Goal: Task Accomplishment & Management: Use online tool/utility

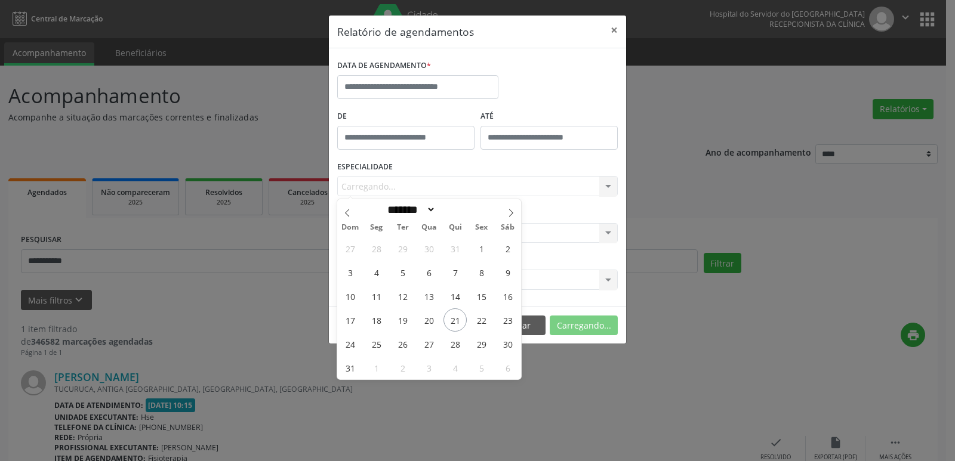
select select "*"
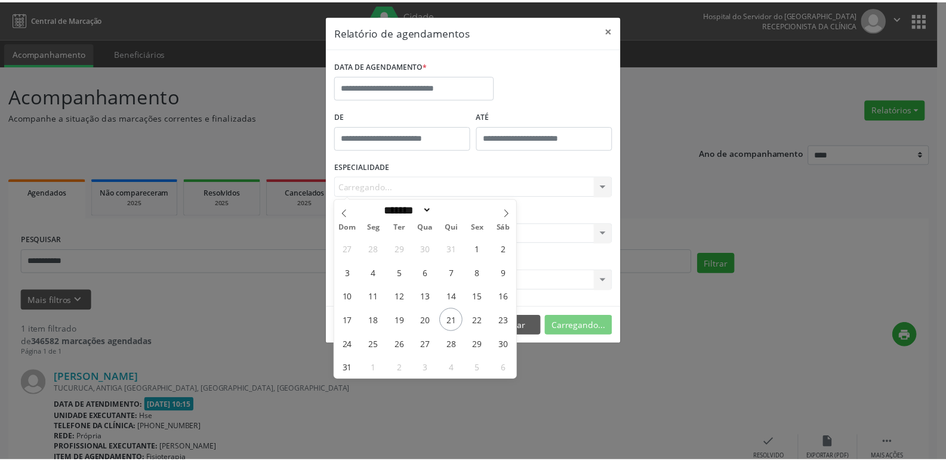
scroll to position [99, 0]
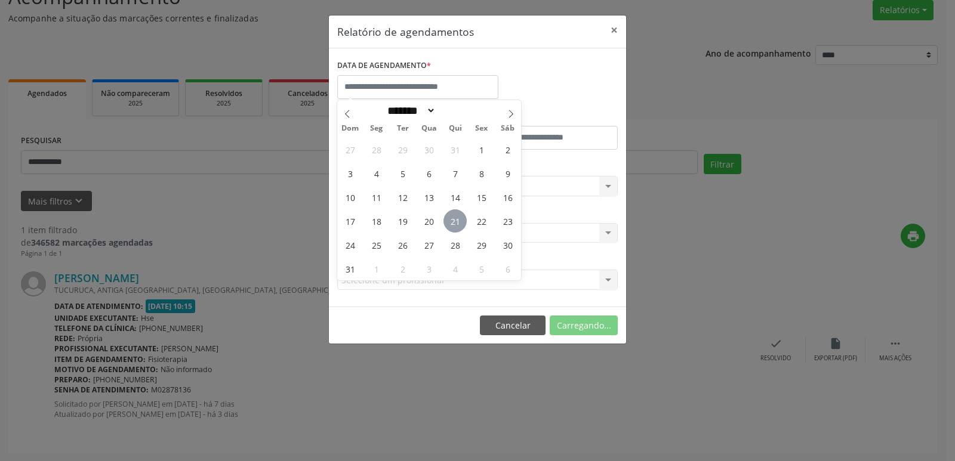
click at [454, 218] on span "21" at bounding box center [455, 221] width 23 height 23
type input "**********"
click at [454, 218] on span "21" at bounding box center [455, 221] width 23 height 23
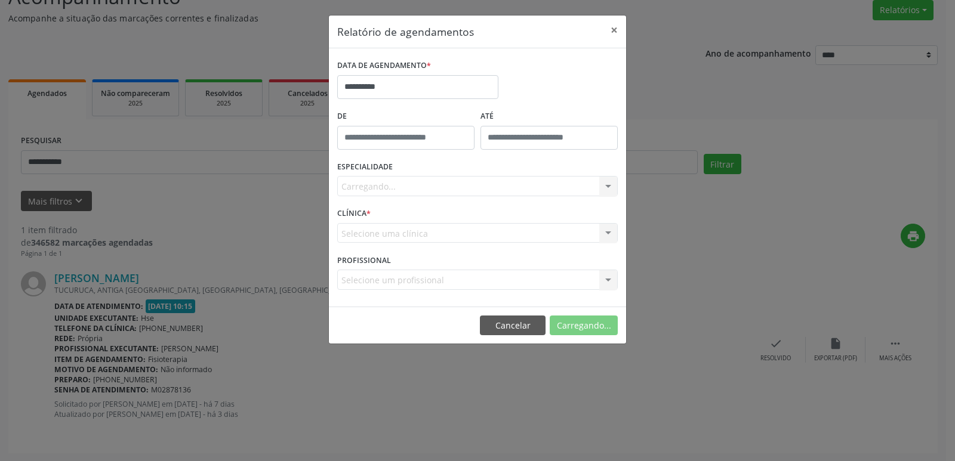
click at [362, 183] on div "Carregando... Todas as especialidades Alergologia Angiologia Arritmologia Cardi…" at bounding box center [477, 186] width 281 height 20
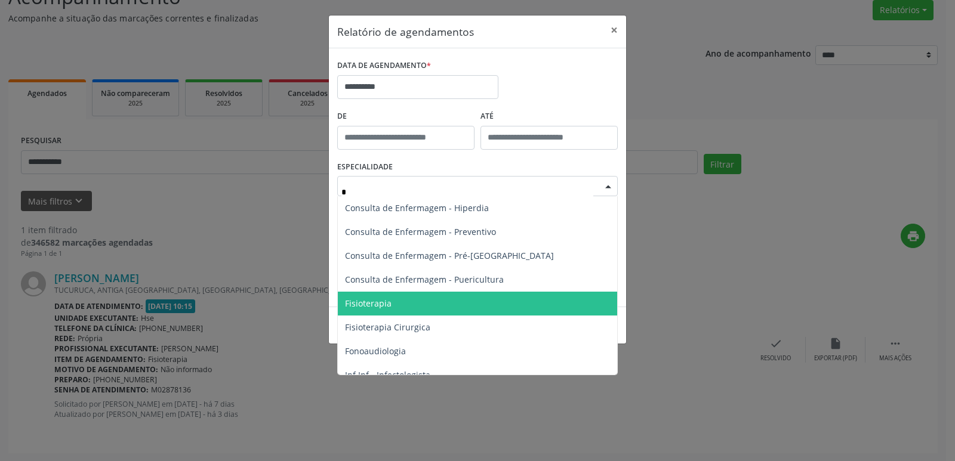
click at [377, 303] on span "Fisioterapia" at bounding box center [368, 303] width 47 height 11
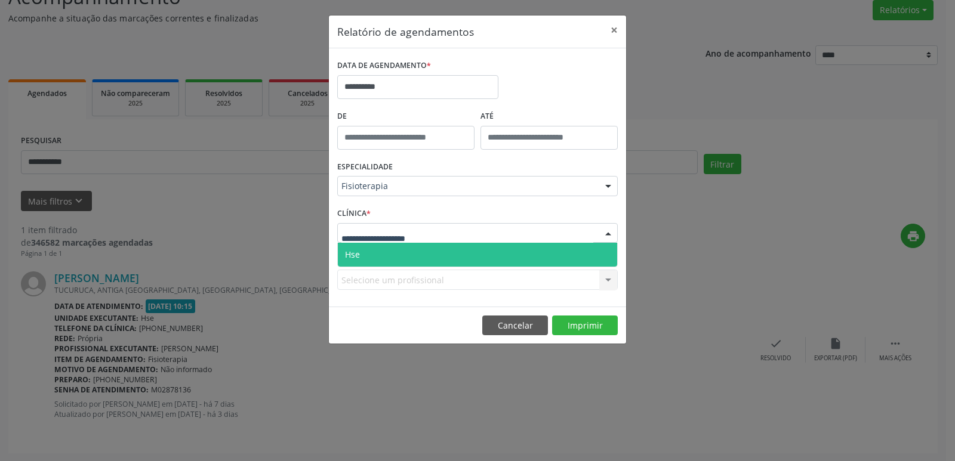
drag, startPoint x: 370, startPoint y: 251, endPoint x: 381, endPoint y: 241, distance: 16.1
click at [370, 251] on span "Hse" at bounding box center [477, 255] width 279 height 24
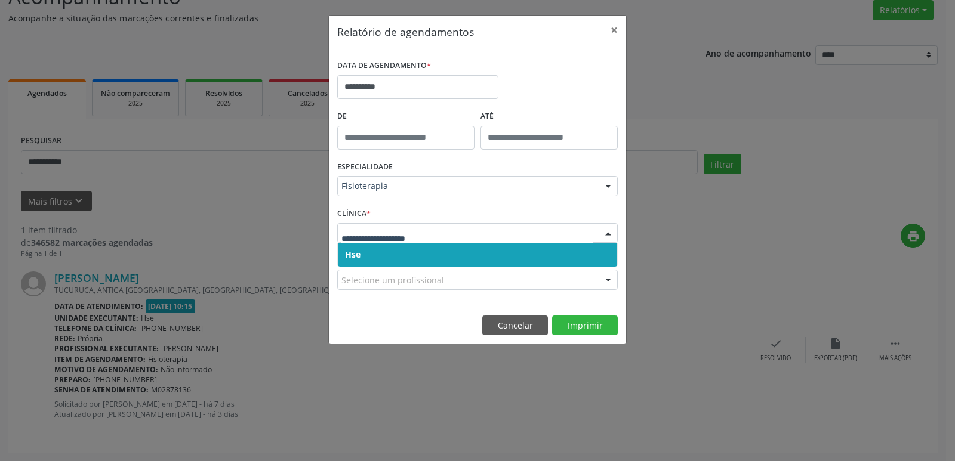
drag, startPoint x: 377, startPoint y: 256, endPoint x: 384, endPoint y: 256, distance: 7.2
click at [377, 256] on span "Hse" at bounding box center [477, 255] width 279 height 24
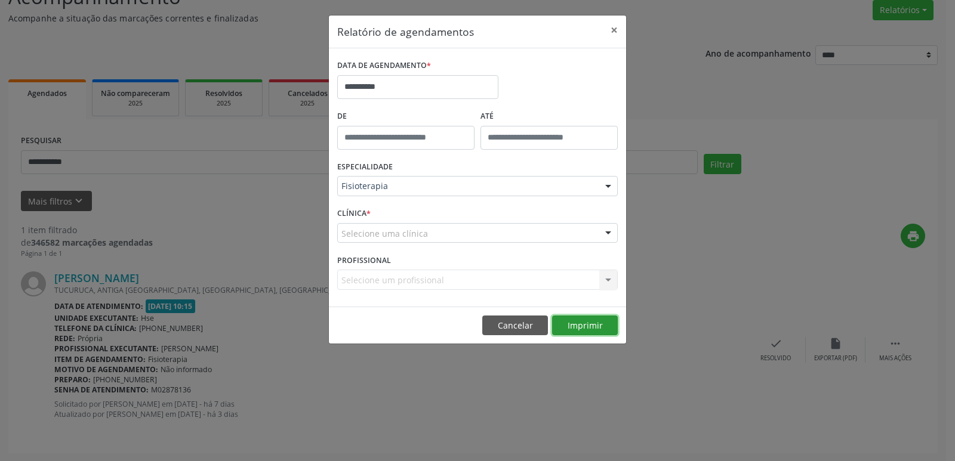
click at [597, 324] on button "Imprimir" at bounding box center [585, 326] width 66 height 20
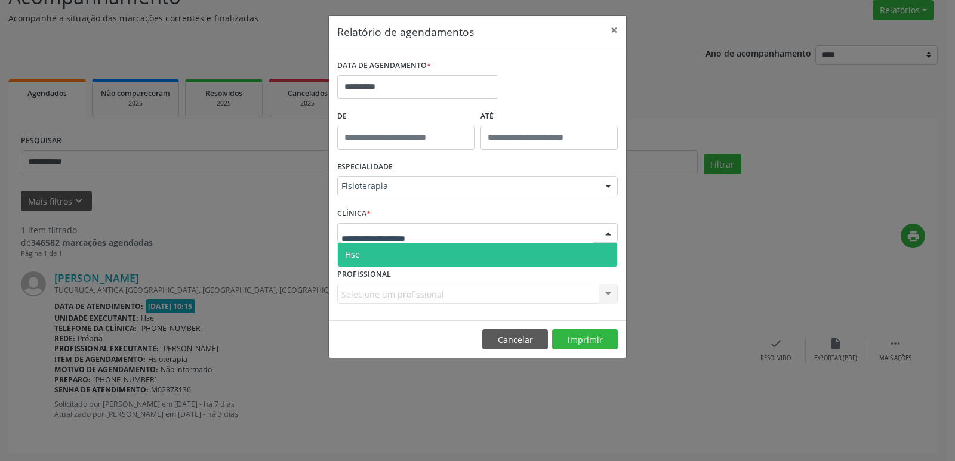
click at [359, 258] on span "Hse" at bounding box center [352, 254] width 15 height 11
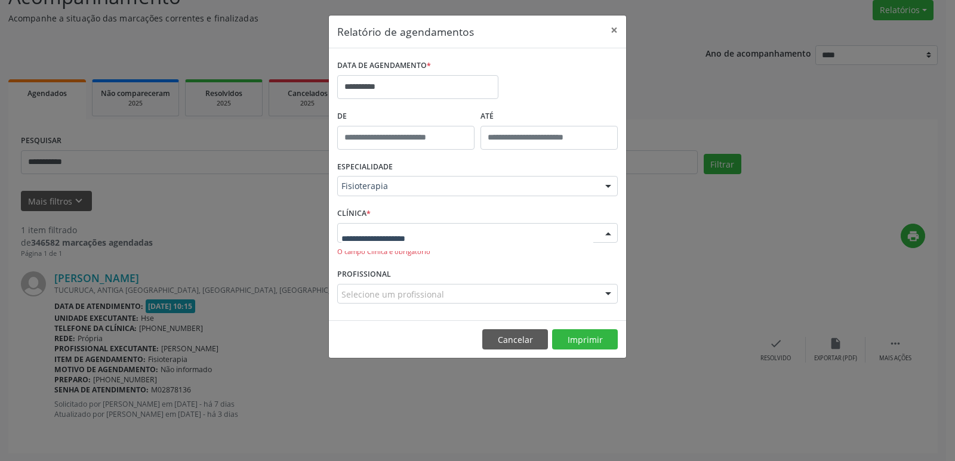
drag, startPoint x: 361, startPoint y: 227, endPoint x: 342, endPoint y: 246, distance: 26.6
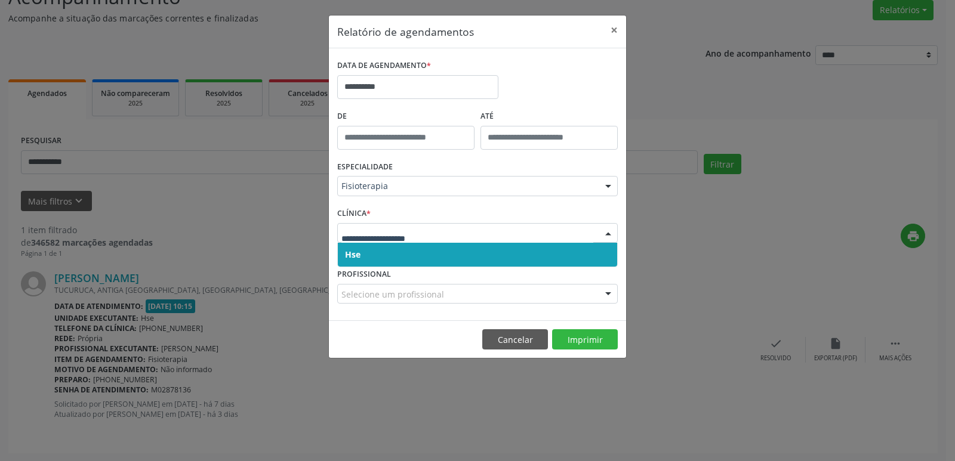
click at [355, 256] on span "Hse" at bounding box center [353, 254] width 16 height 11
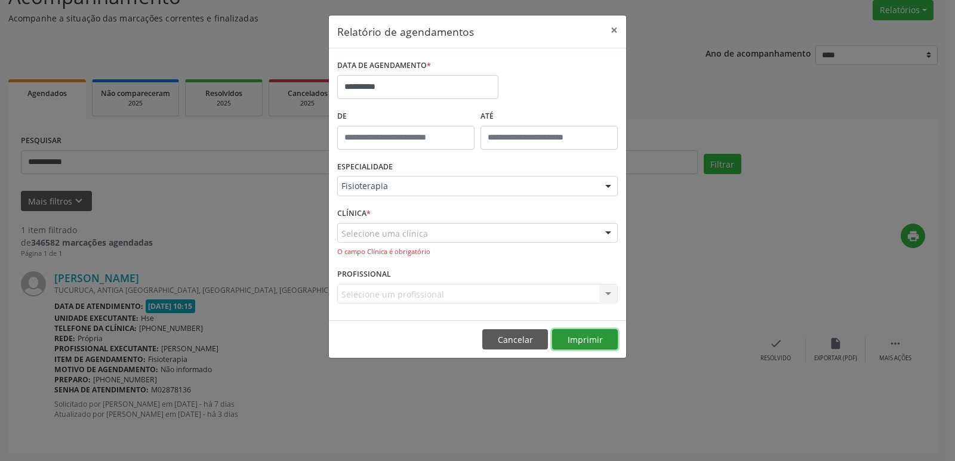
click at [585, 340] on button "Imprimir" at bounding box center [585, 340] width 66 height 20
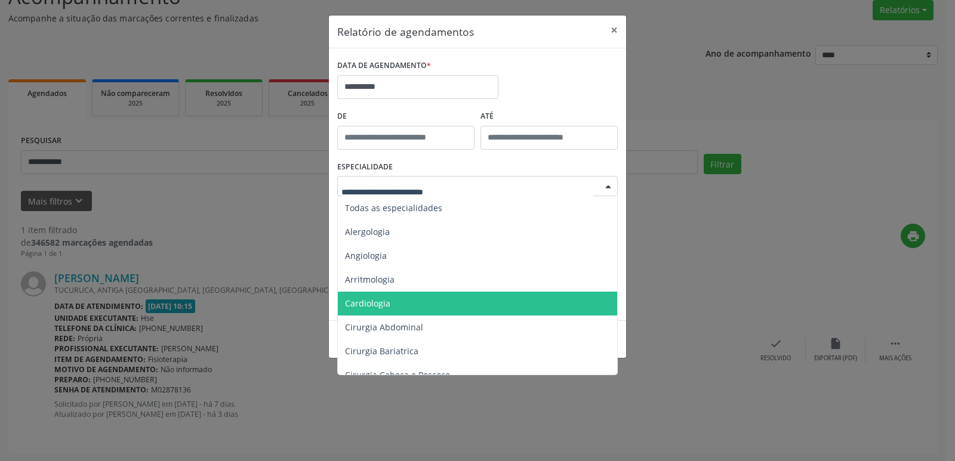
type input "*"
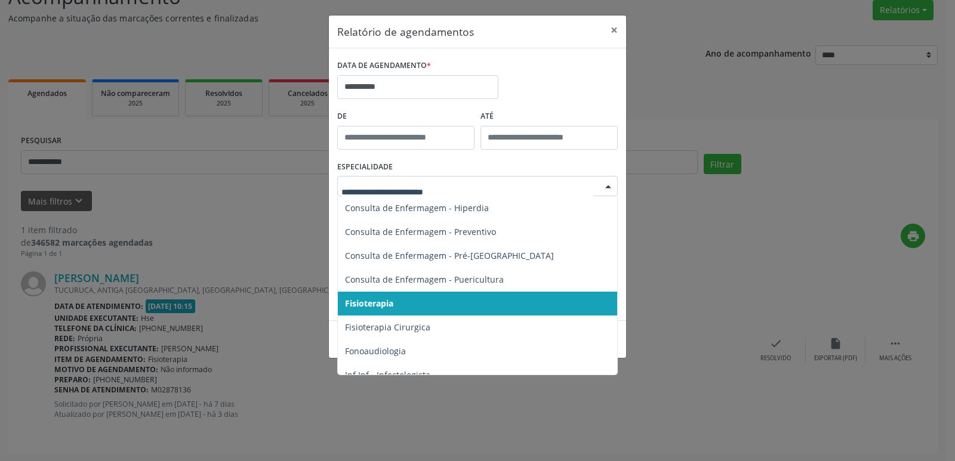
click at [765, 110] on div "**********" at bounding box center [477, 230] width 955 height 461
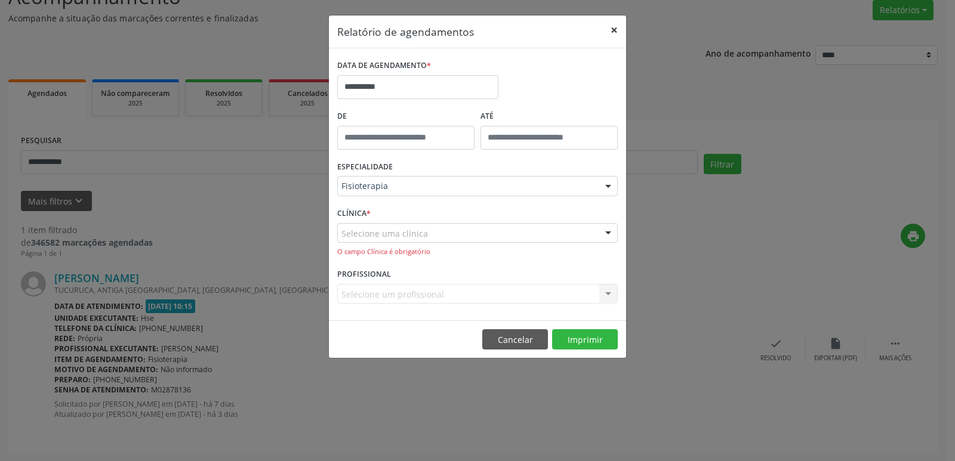
click at [614, 29] on button "×" at bounding box center [614, 30] width 24 height 29
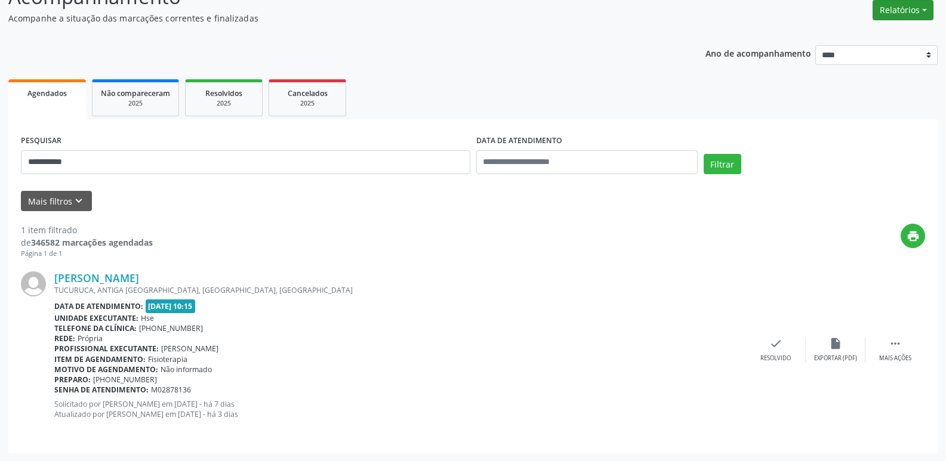
click at [883, 19] on button "Relatórios" at bounding box center [903, 10] width 61 height 20
click at [843, 37] on link "Agendamentos" at bounding box center [870, 35] width 128 height 17
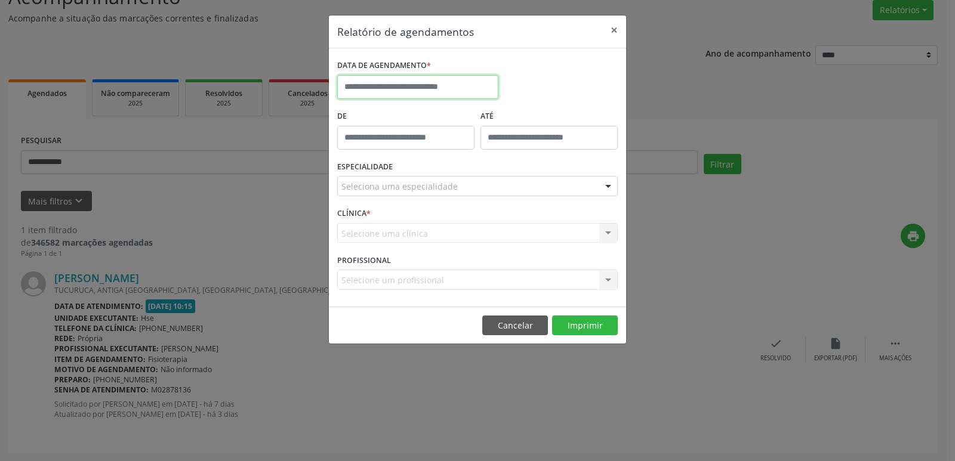
click at [474, 79] on input "text" at bounding box center [417, 87] width 161 height 24
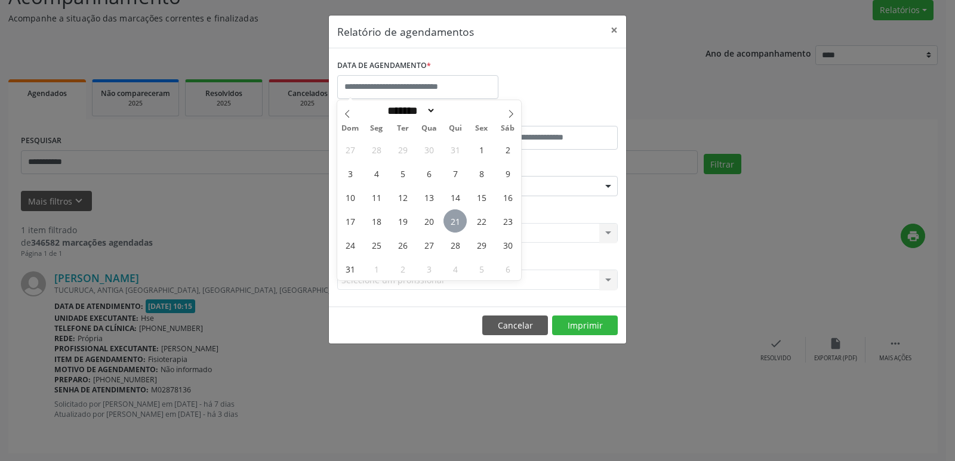
click at [457, 214] on span "21" at bounding box center [455, 221] width 23 height 23
type input "**********"
click at [457, 215] on span "21" at bounding box center [455, 221] width 23 height 23
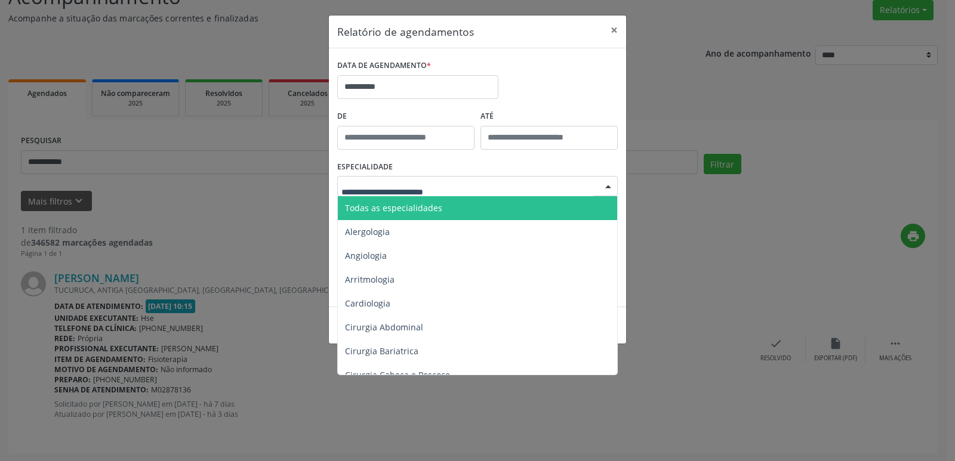
type input "*"
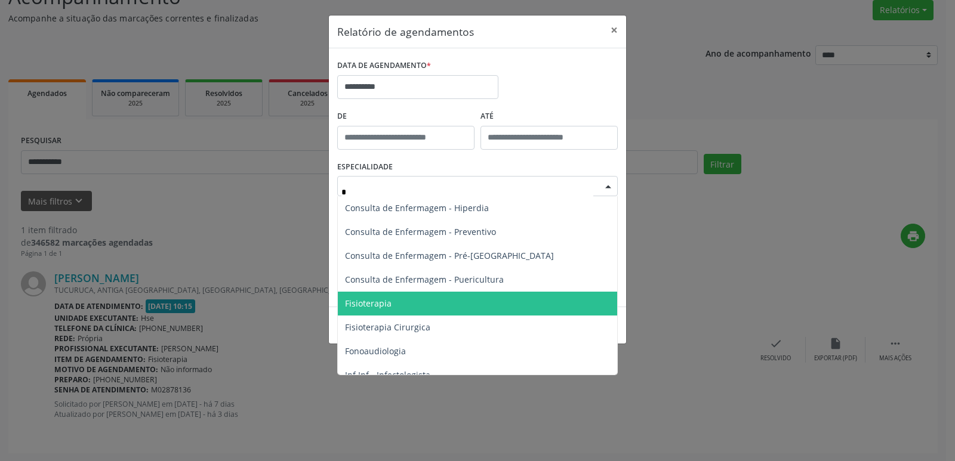
click at [379, 300] on span "Fisioterapia" at bounding box center [368, 303] width 47 height 11
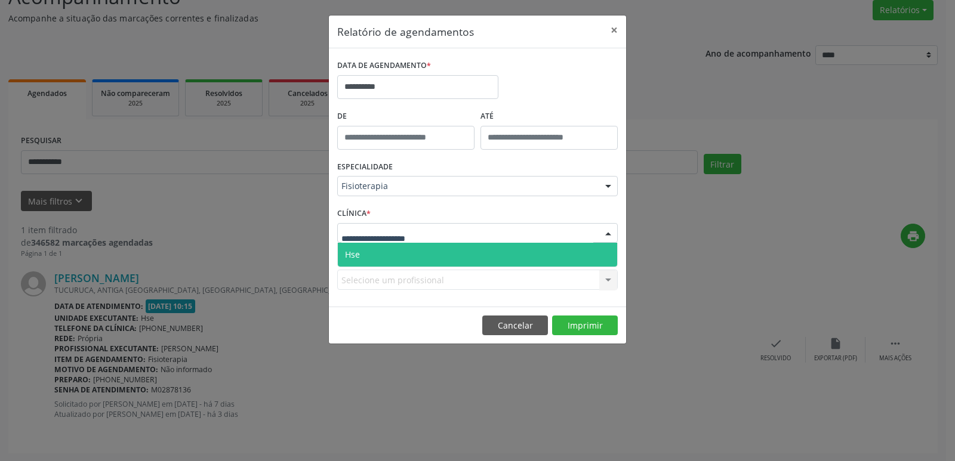
click at [361, 246] on span "Hse" at bounding box center [477, 255] width 279 height 24
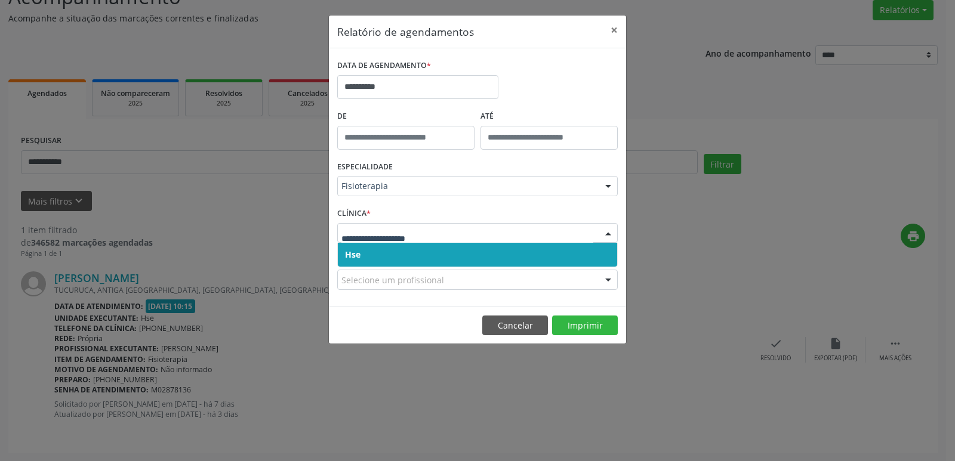
click at [361, 250] on span "Hse" at bounding box center [477, 255] width 279 height 24
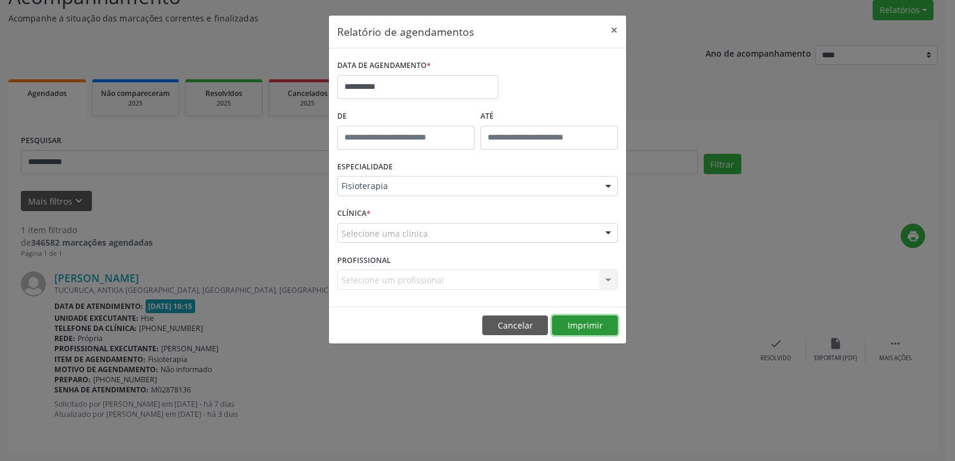
click at [595, 319] on button "Imprimir" at bounding box center [585, 326] width 66 height 20
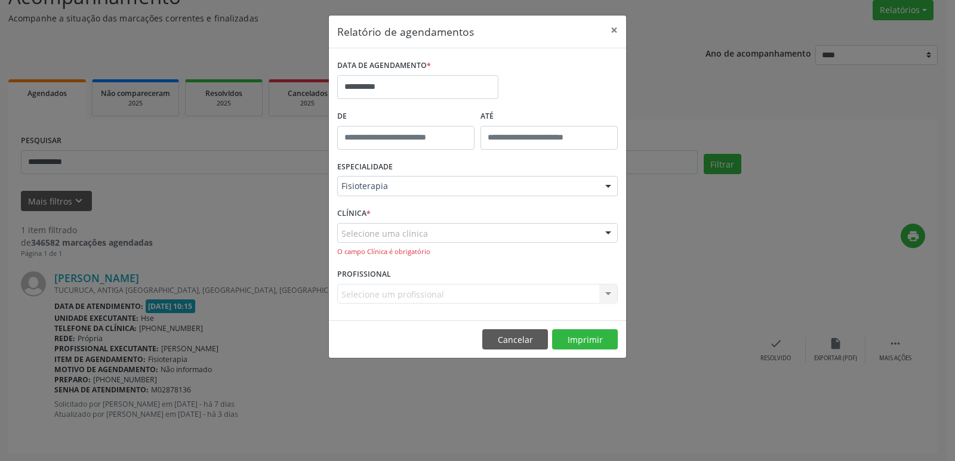
click at [436, 265] on div "CLÍNICA * Selecione uma clínica Hse Nenhum resultado encontrado para: " " Não h…" at bounding box center [477, 235] width 287 height 61
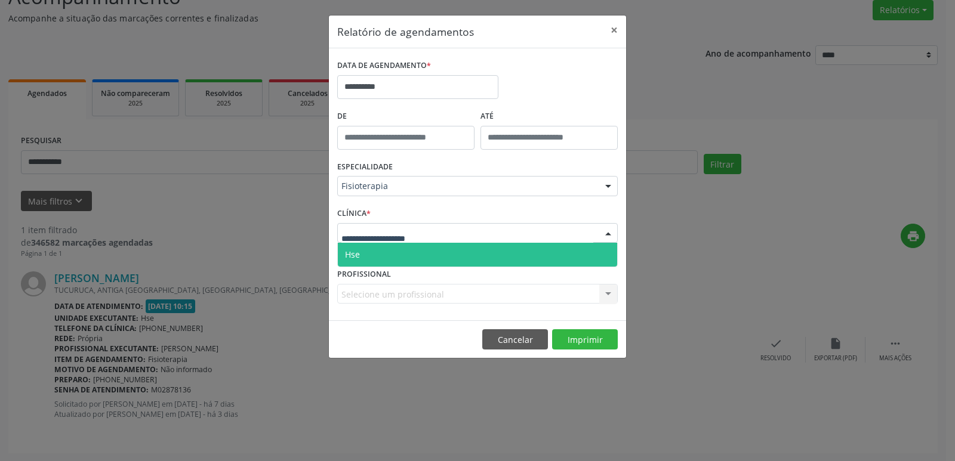
click at [351, 258] on span "Hse" at bounding box center [352, 254] width 15 height 11
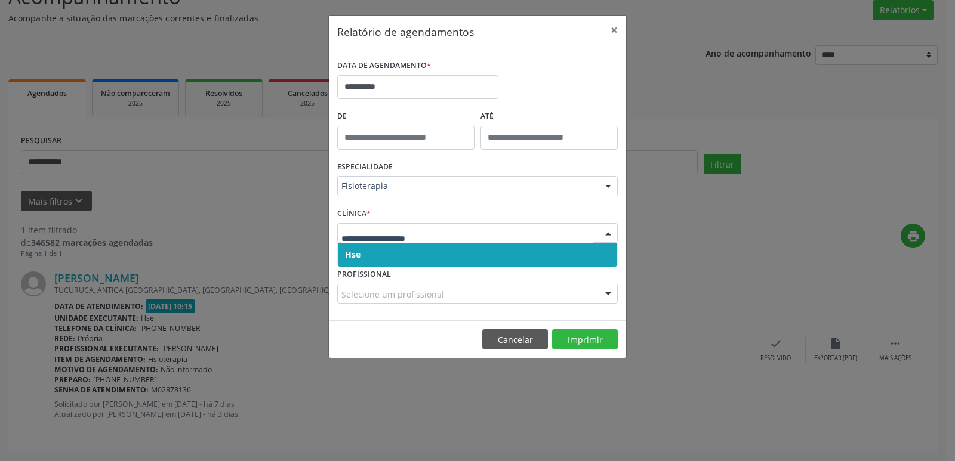
click at [361, 253] on span "Hse" at bounding box center [477, 255] width 279 height 24
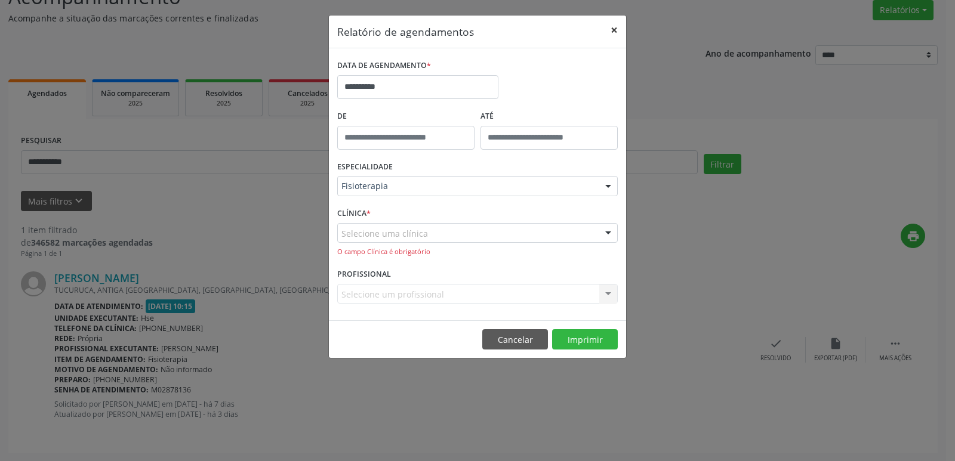
drag, startPoint x: 618, startPoint y: 26, endPoint x: 620, endPoint y: 33, distance: 6.7
click at [618, 26] on button "×" at bounding box center [614, 30] width 24 height 29
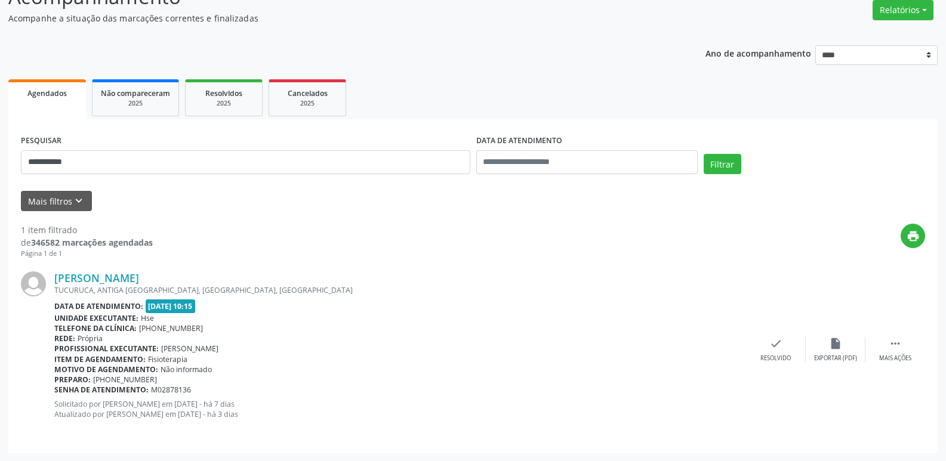
click at [565, 251] on div "print" at bounding box center [539, 241] width 772 height 35
